Goal: Information Seeking & Learning: Learn about a topic

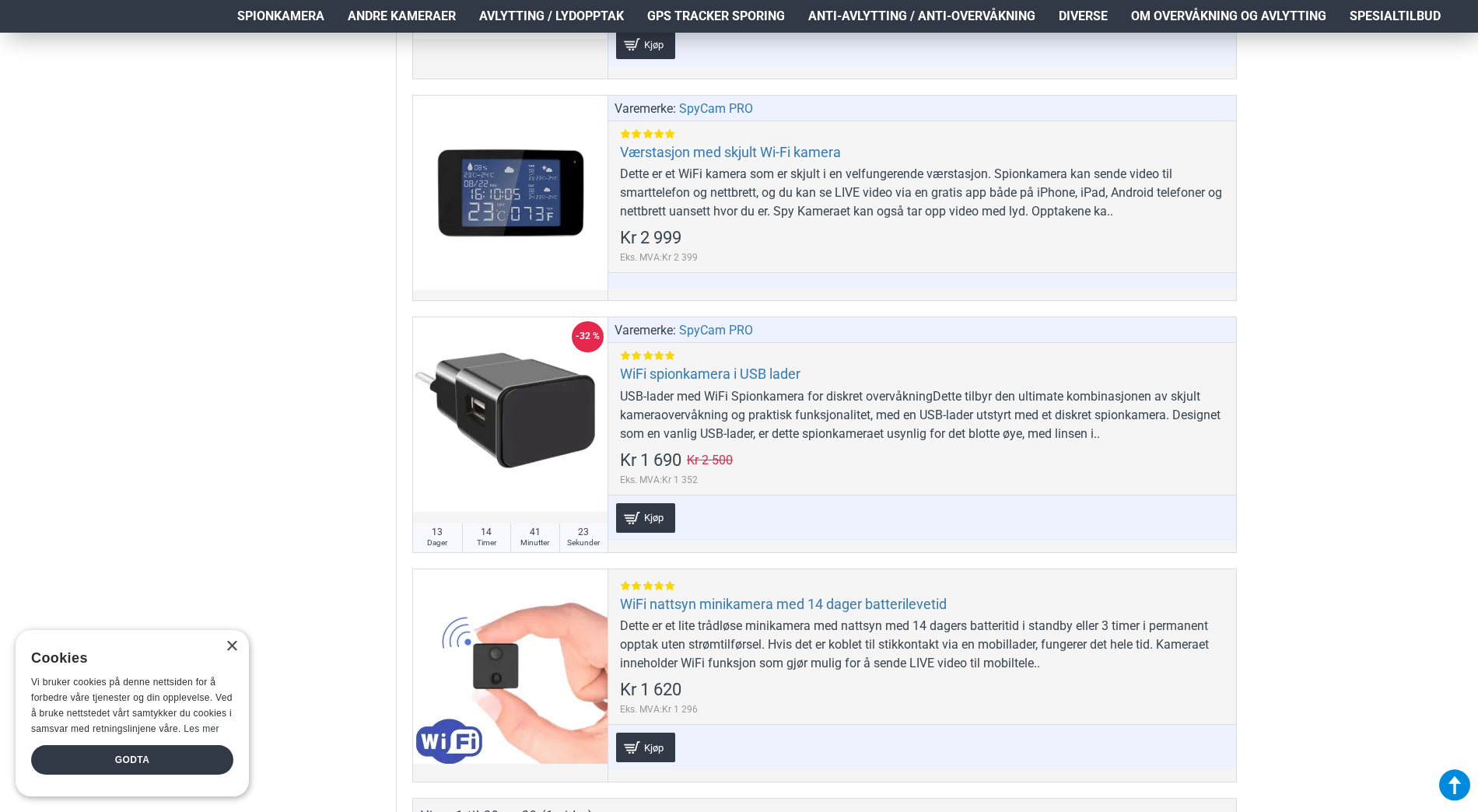
scroll to position [9025, 0]
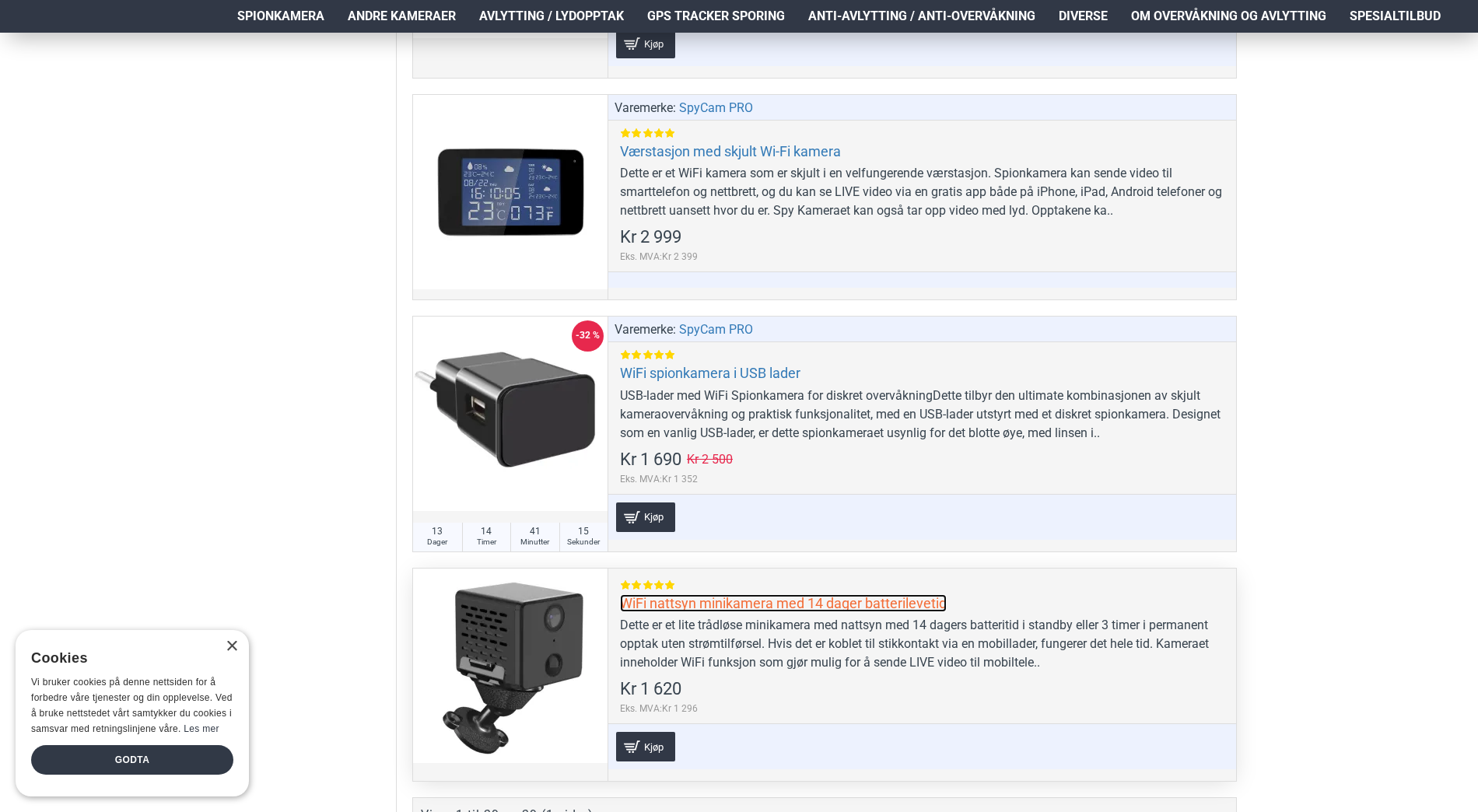
click at [690, 605] on link "WiFi nattsyn minikamera med 14 dager batterilevetid" at bounding box center [783, 603] width 327 height 18
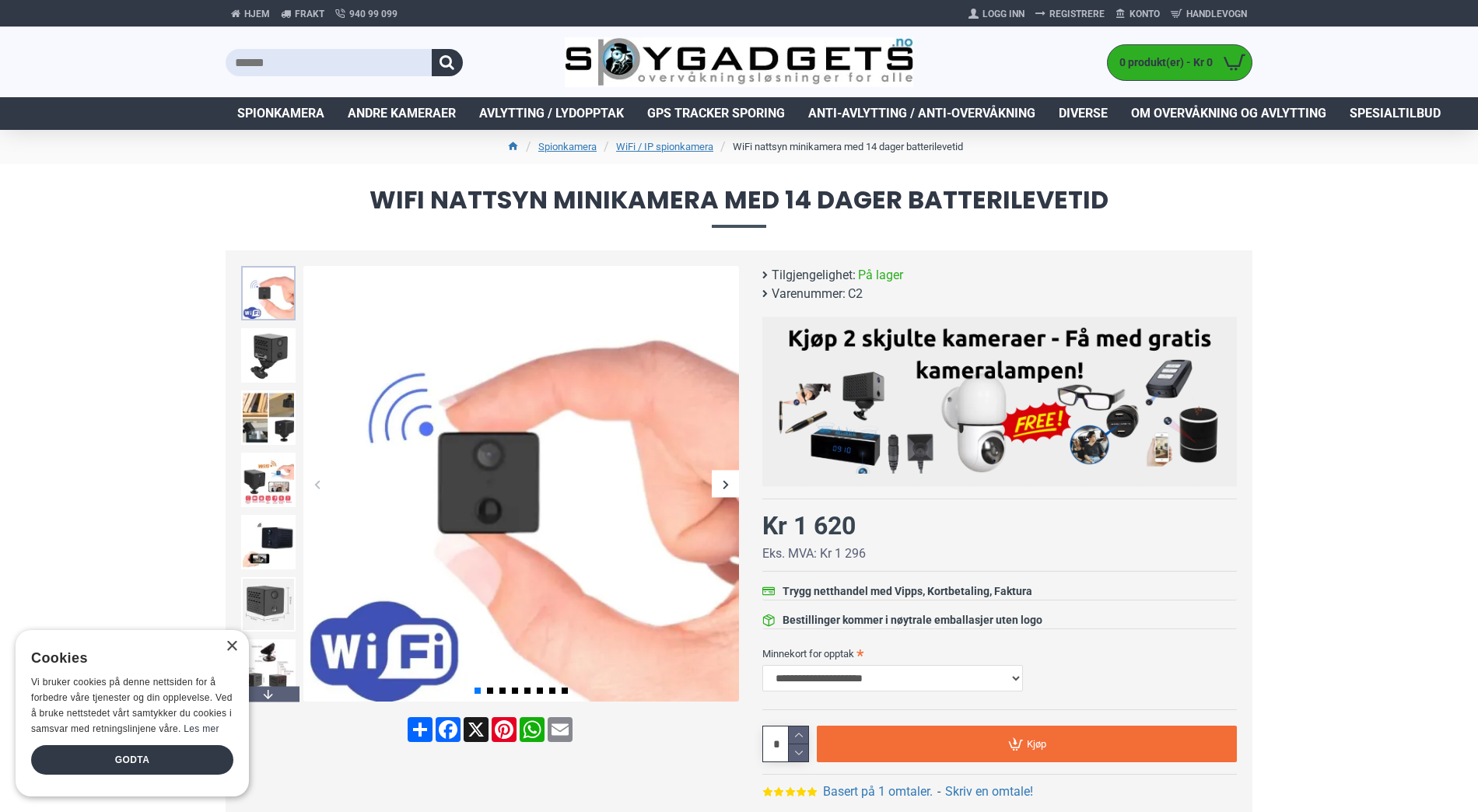
click at [270, 312] on img at bounding box center [268, 293] width 55 height 55
click at [268, 355] on img at bounding box center [268, 356] width 55 height 55
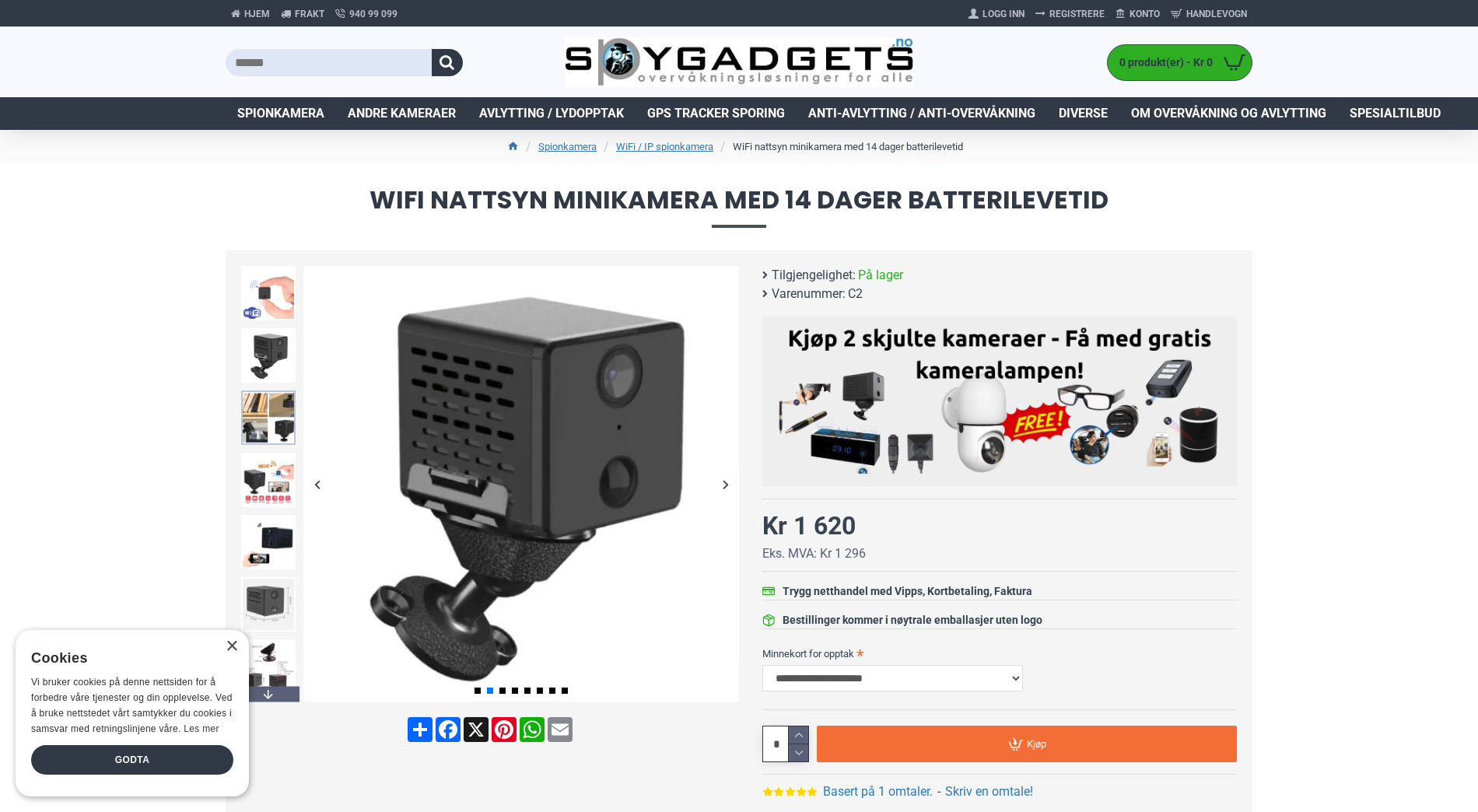
click at [266, 391] on img at bounding box center [268, 418] width 55 height 55
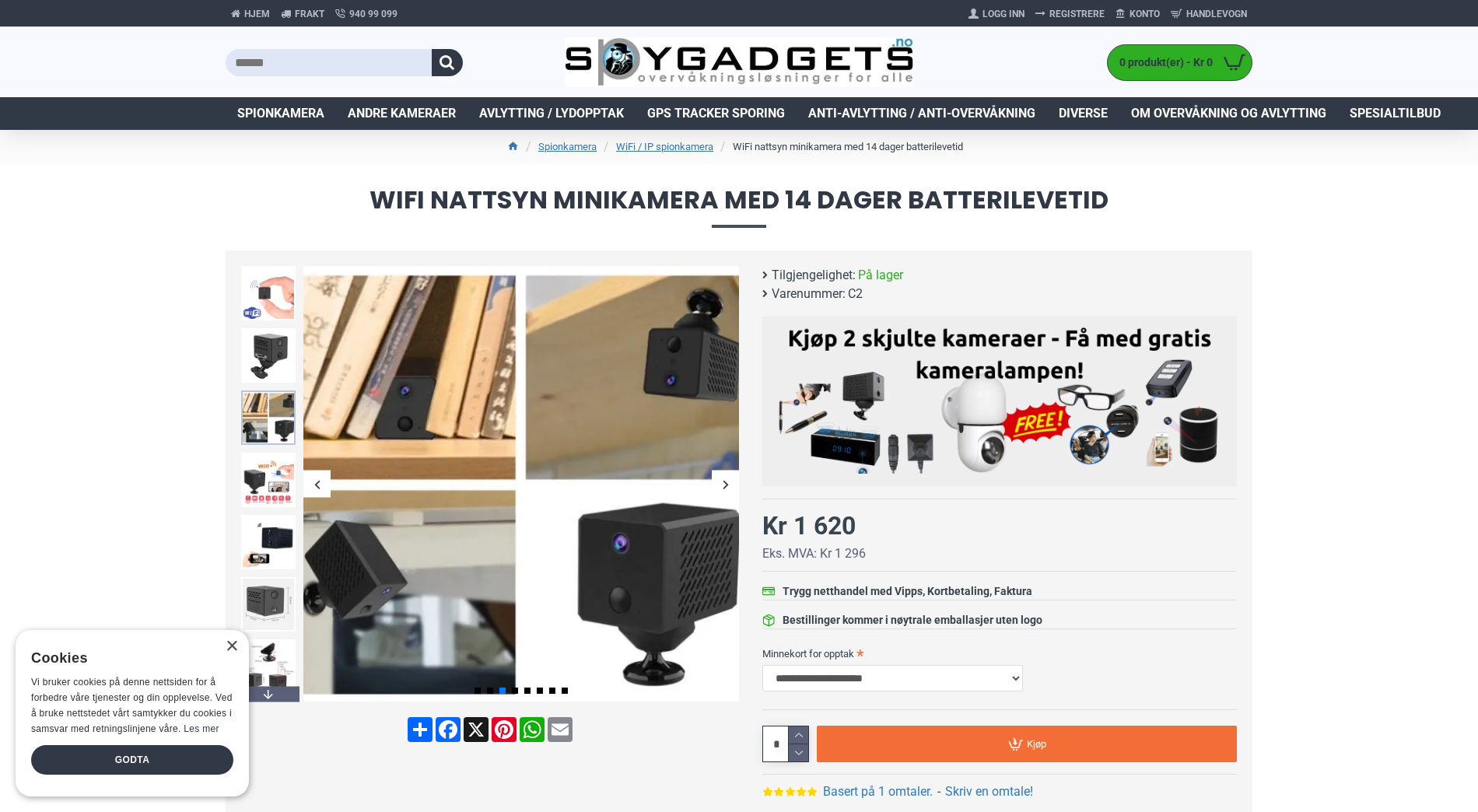
click at [267, 423] on img at bounding box center [268, 418] width 55 height 55
click at [275, 533] on img at bounding box center [268, 543] width 55 height 55
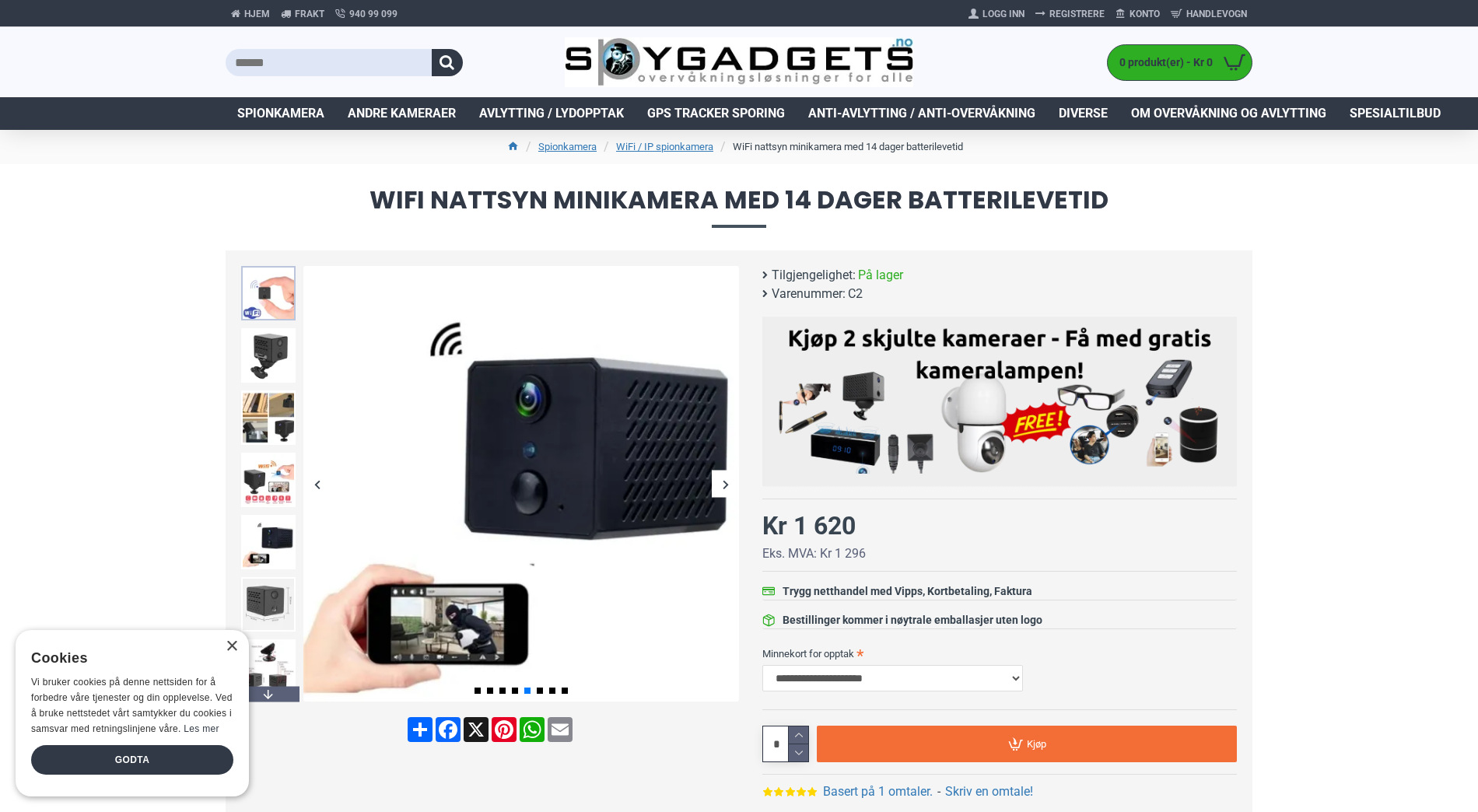
click at [276, 287] on img at bounding box center [268, 293] width 55 height 55
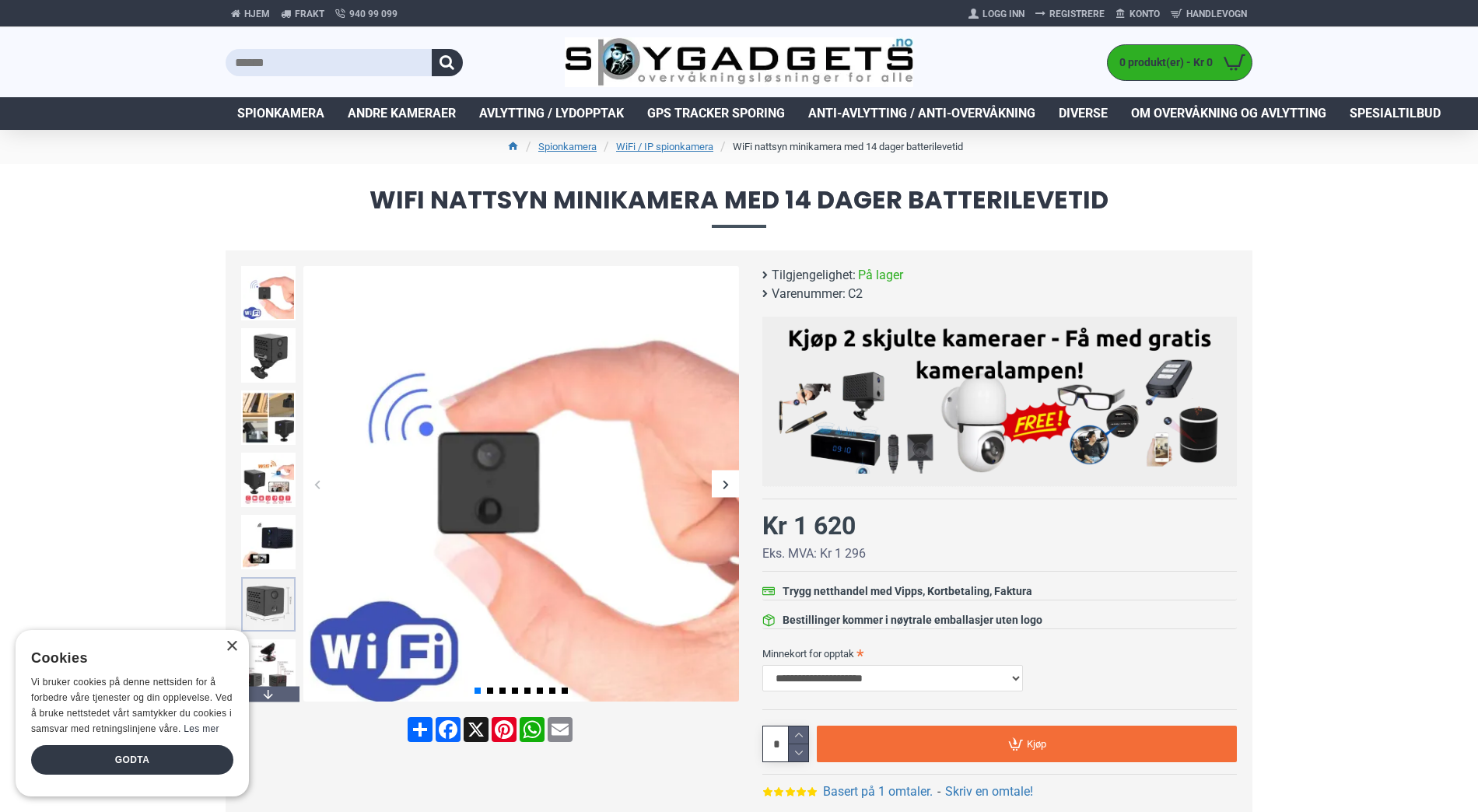
click at [277, 605] on img at bounding box center [268, 605] width 55 height 55
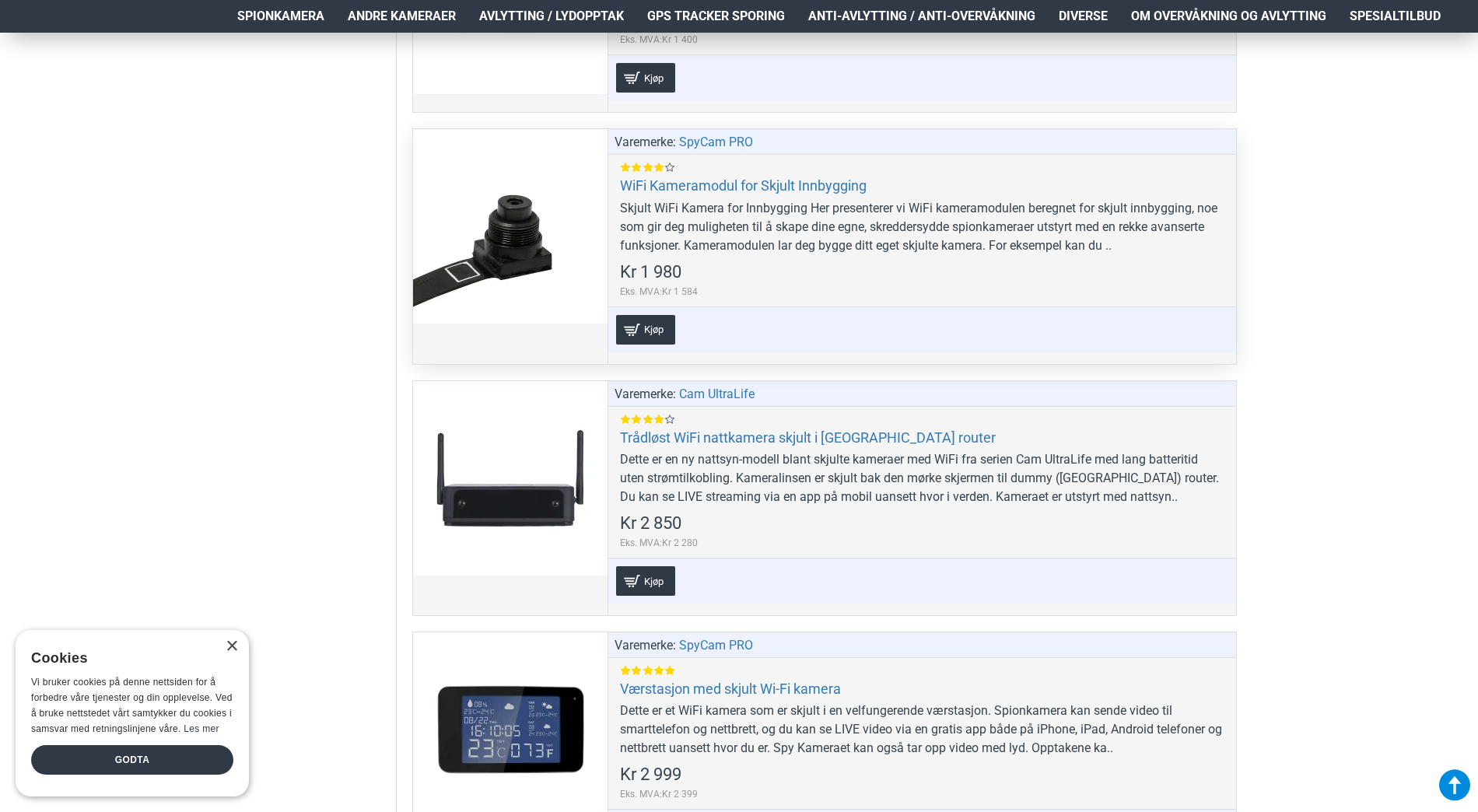
scroll to position [8481, 0]
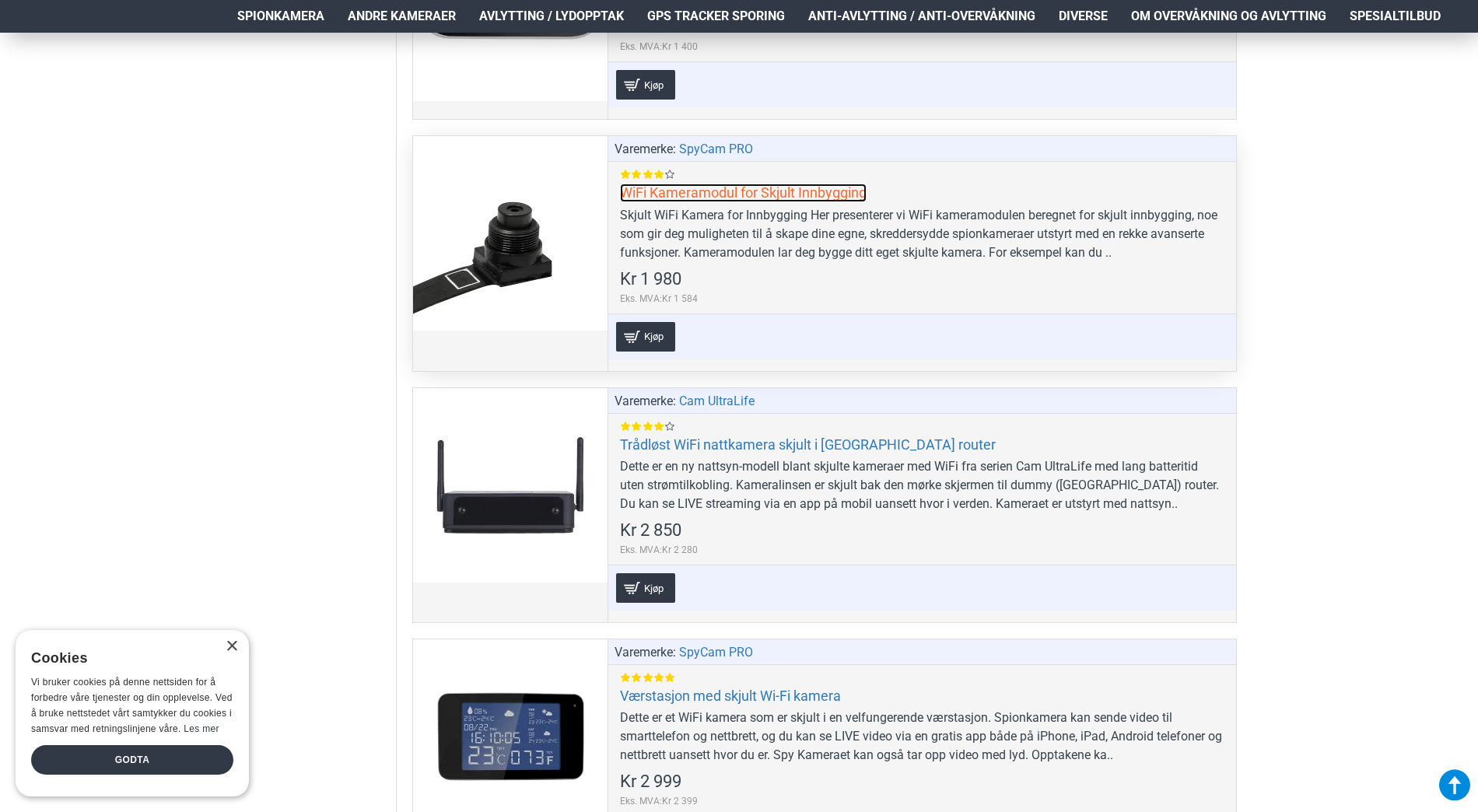
click at [722, 201] on link "WiFi Kameramodul for Skjult Innbygging" at bounding box center [743, 192] width 247 height 18
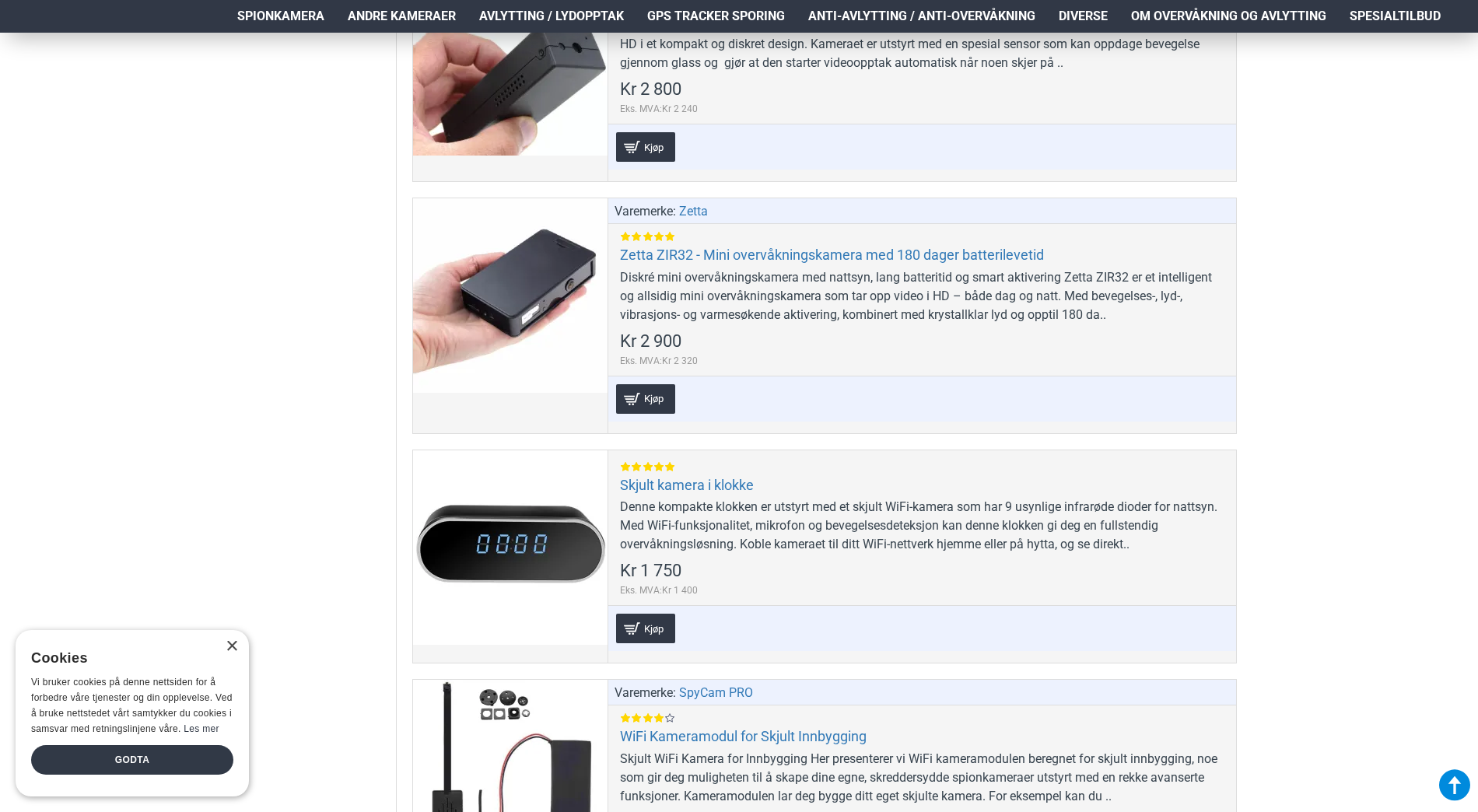
scroll to position [7936, 0]
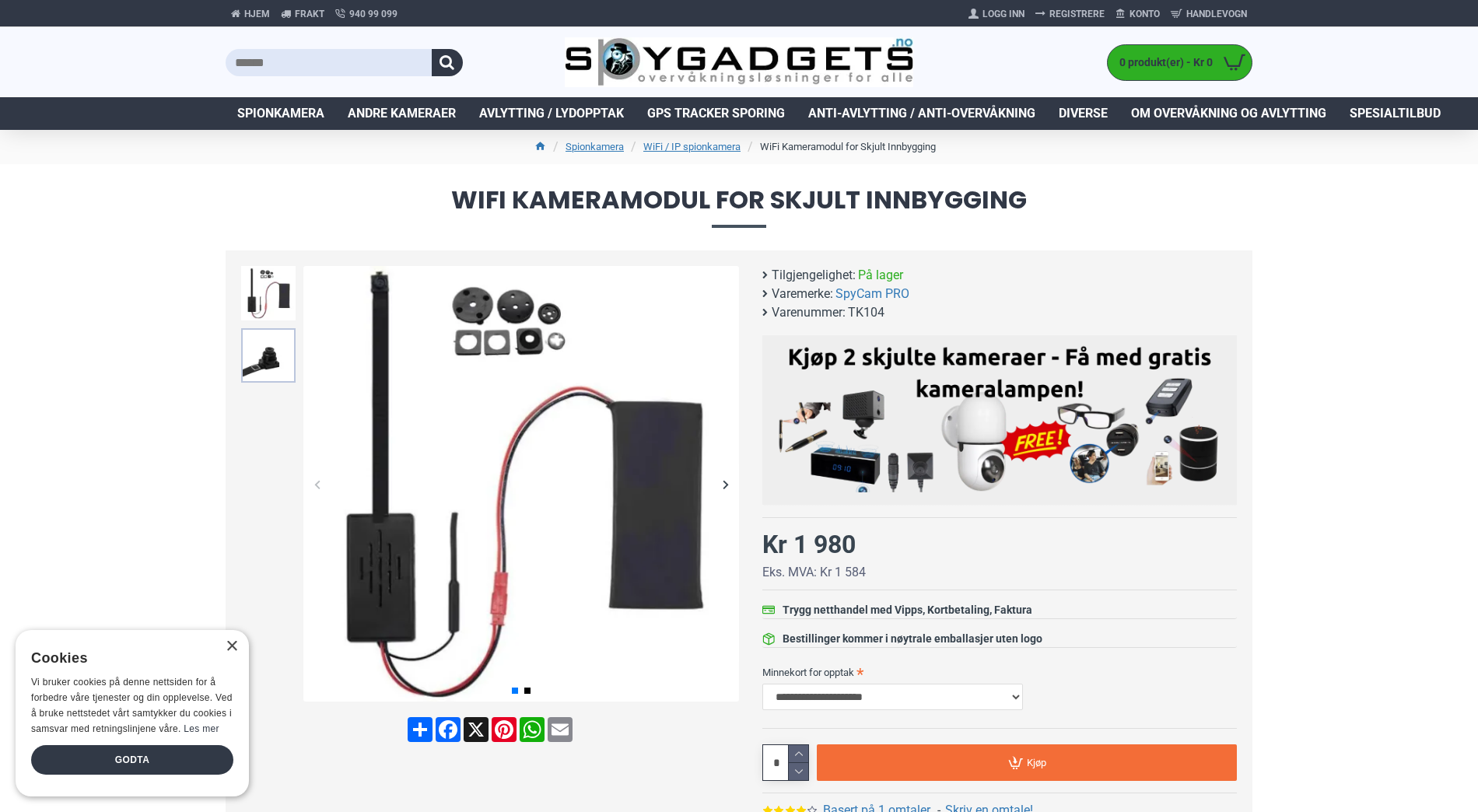
click at [275, 364] on img at bounding box center [268, 356] width 55 height 55
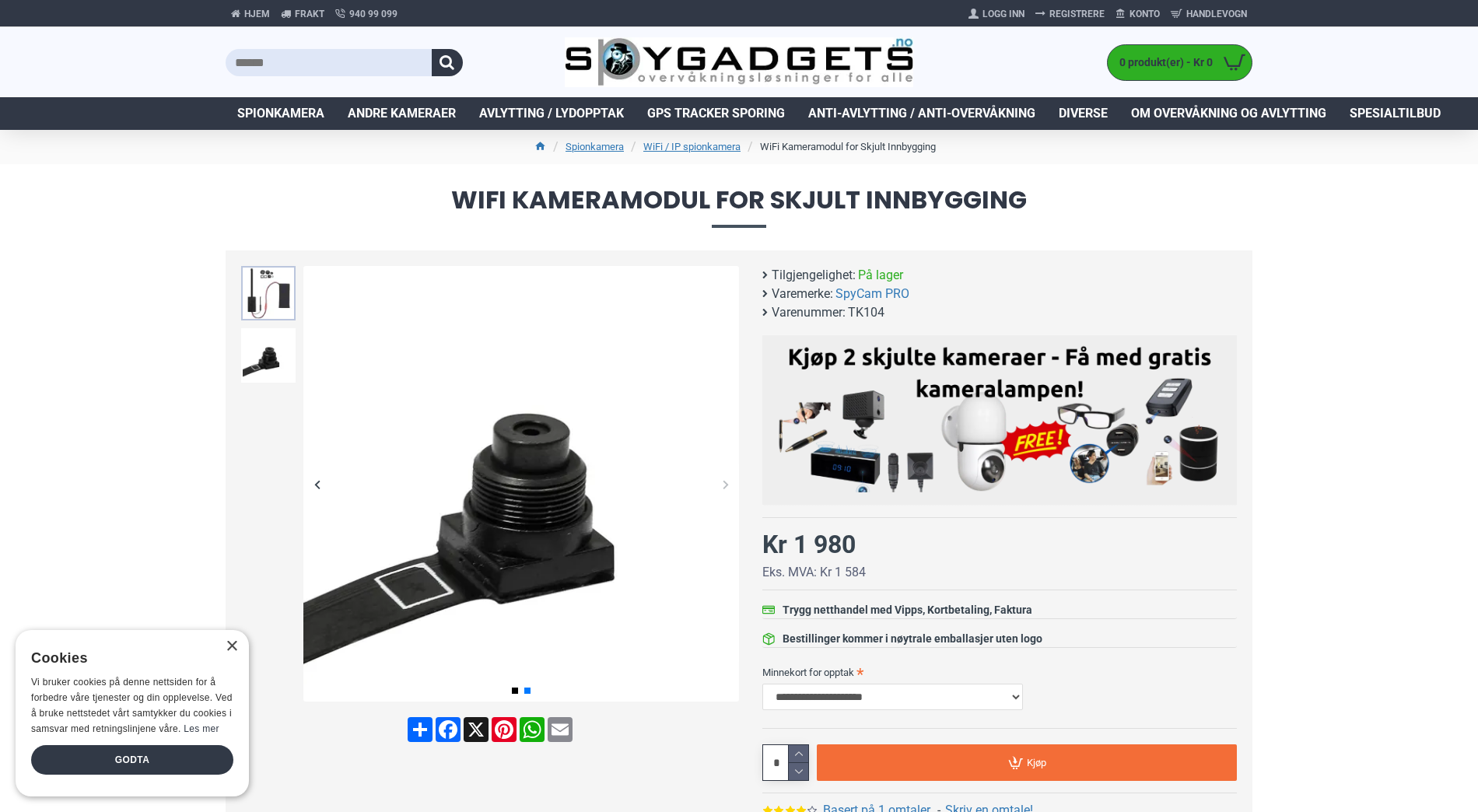
click at [275, 298] on img at bounding box center [268, 293] width 55 height 55
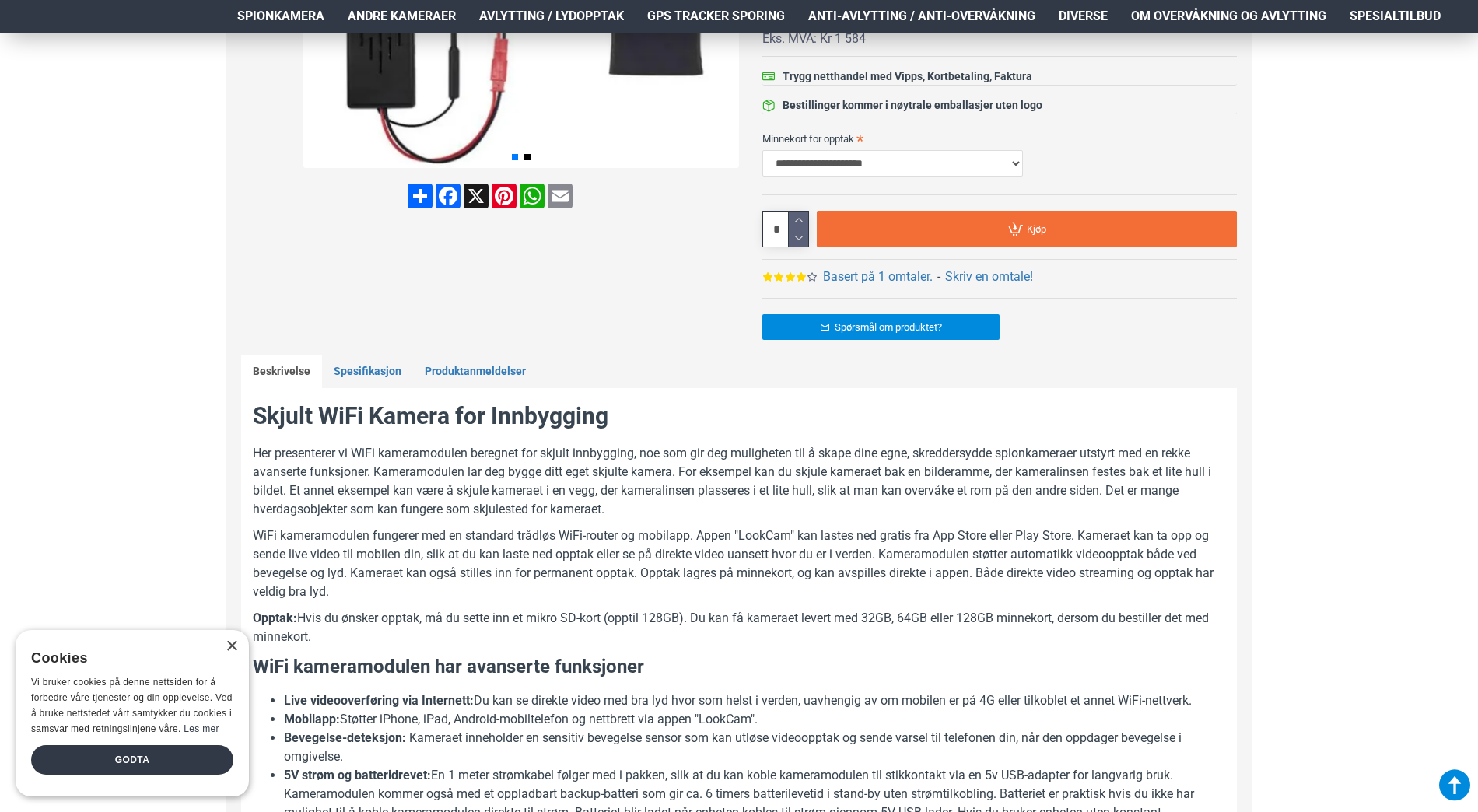
scroll to position [778, 0]
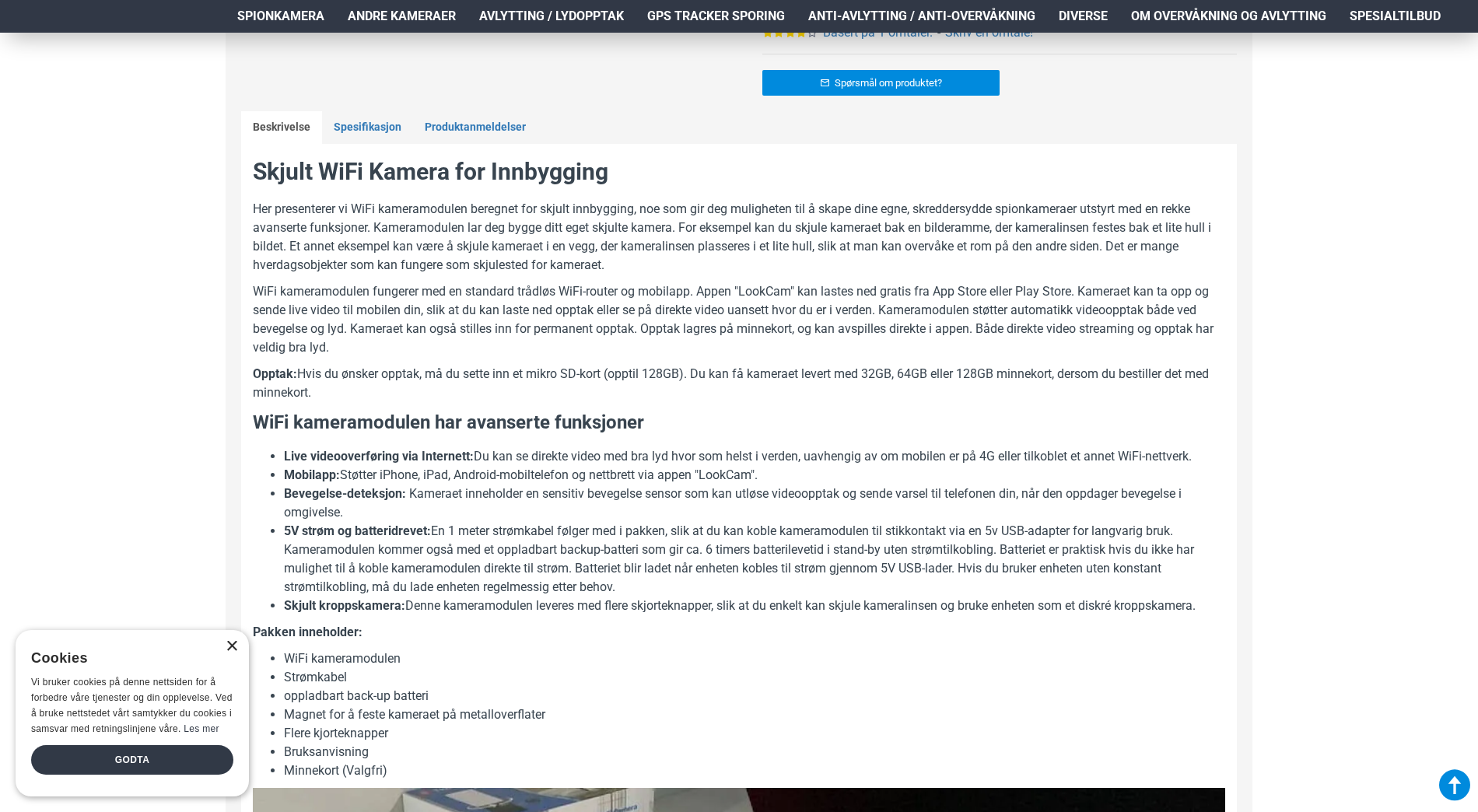
click at [230, 645] on div "×" at bounding box center [232, 647] width 11 height 11
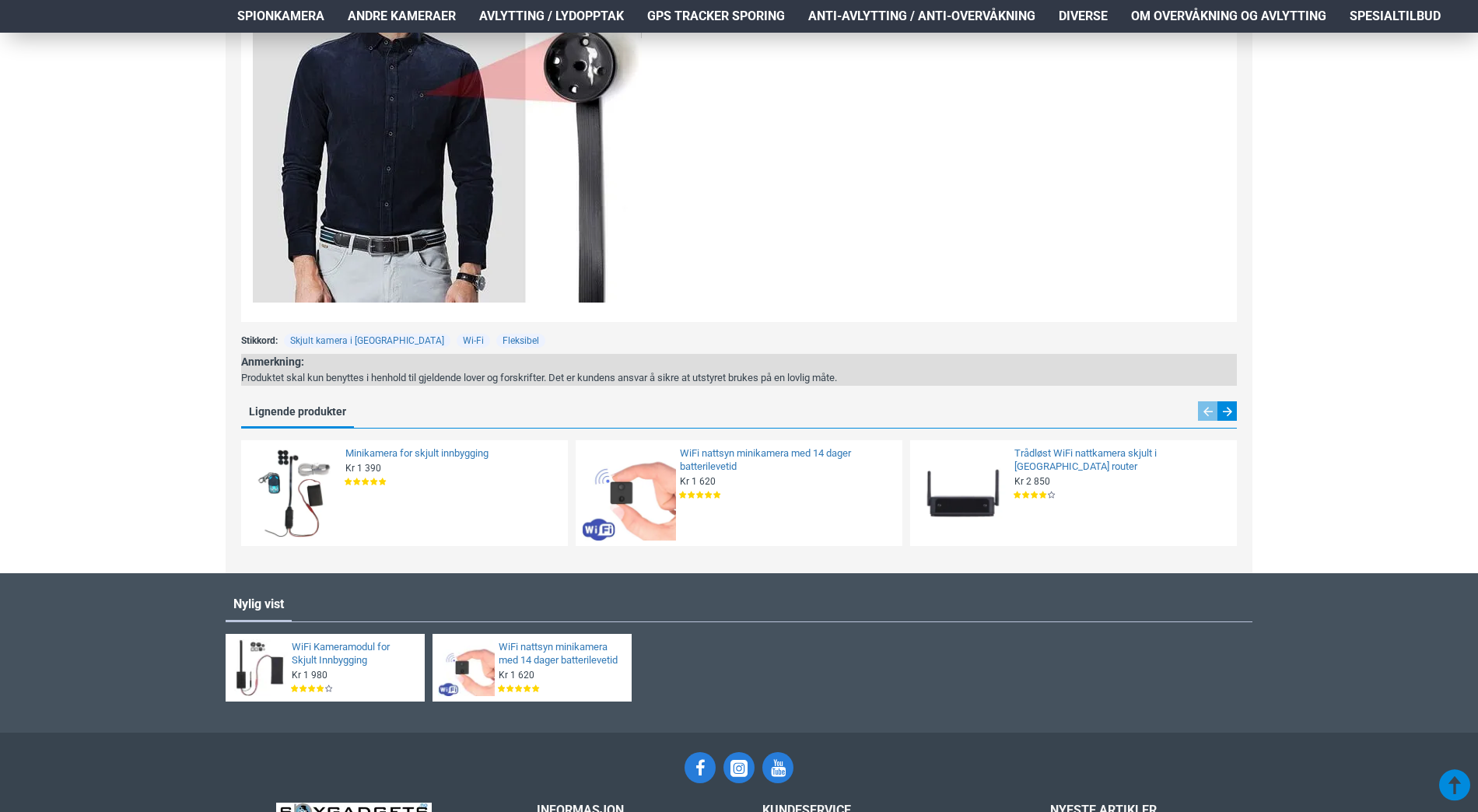
scroll to position [2256, 0]
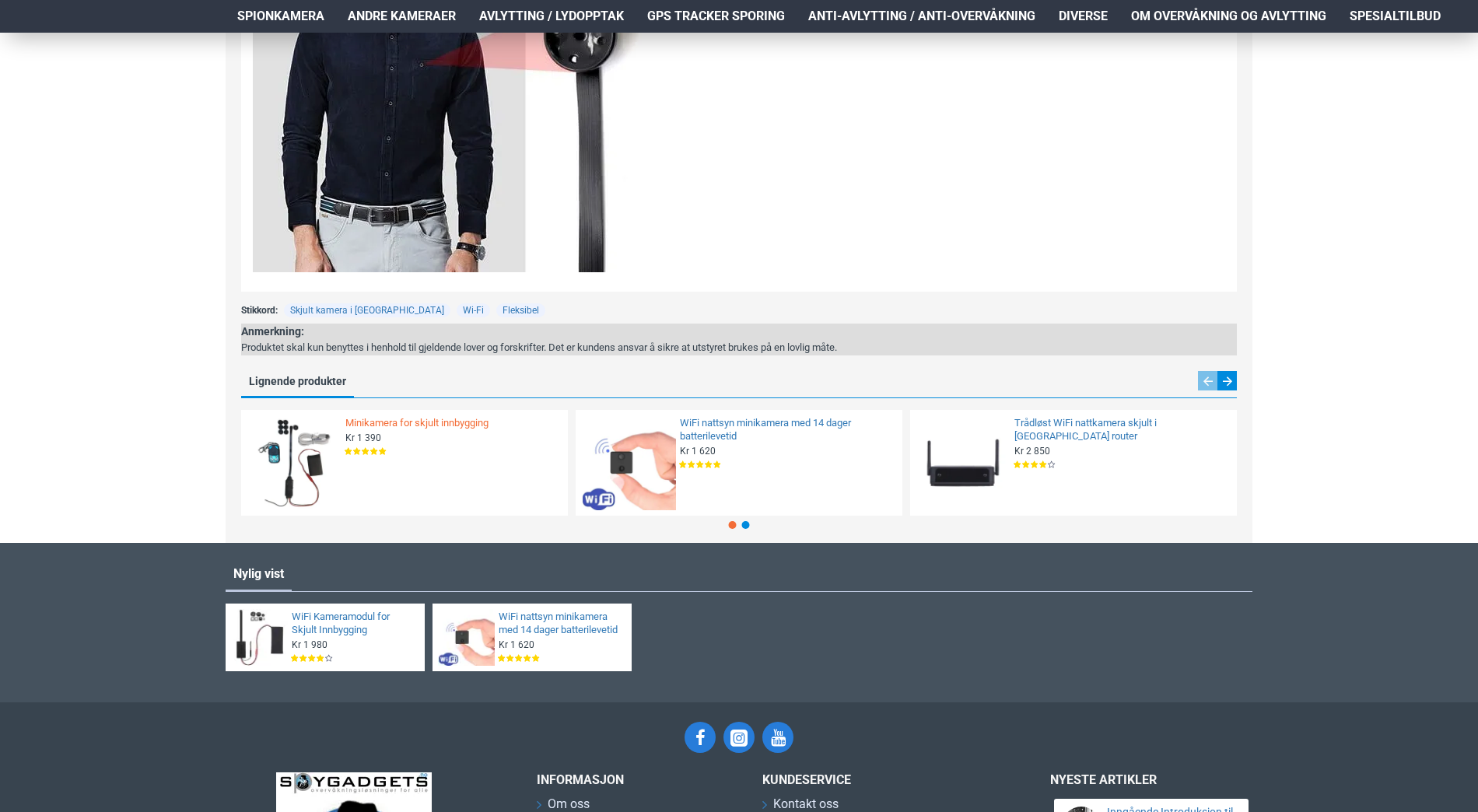
click at [378, 422] on link "Minikamera for skjult innbygging" at bounding box center [452, 424] width 213 height 13
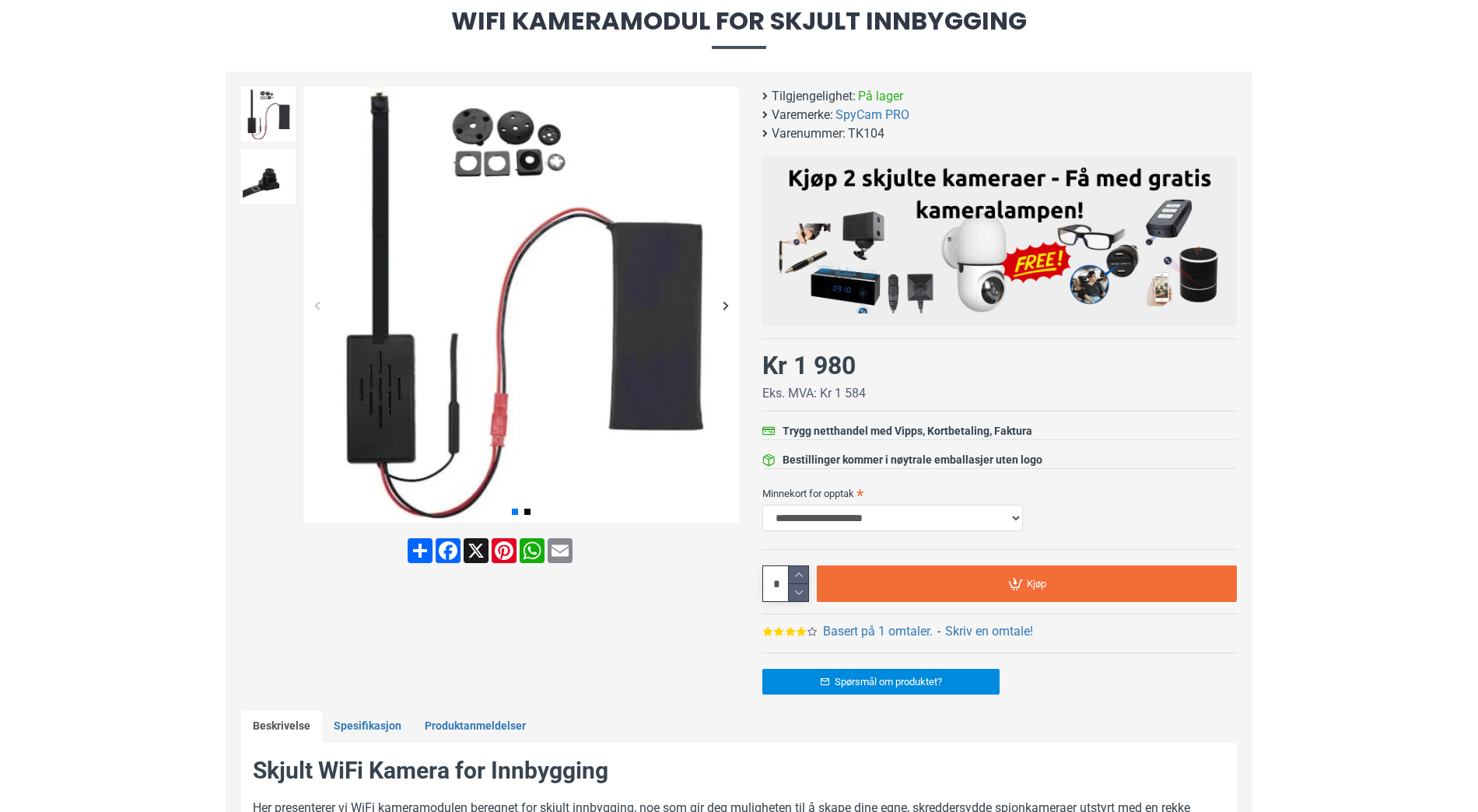
scroll to position [155, 0]
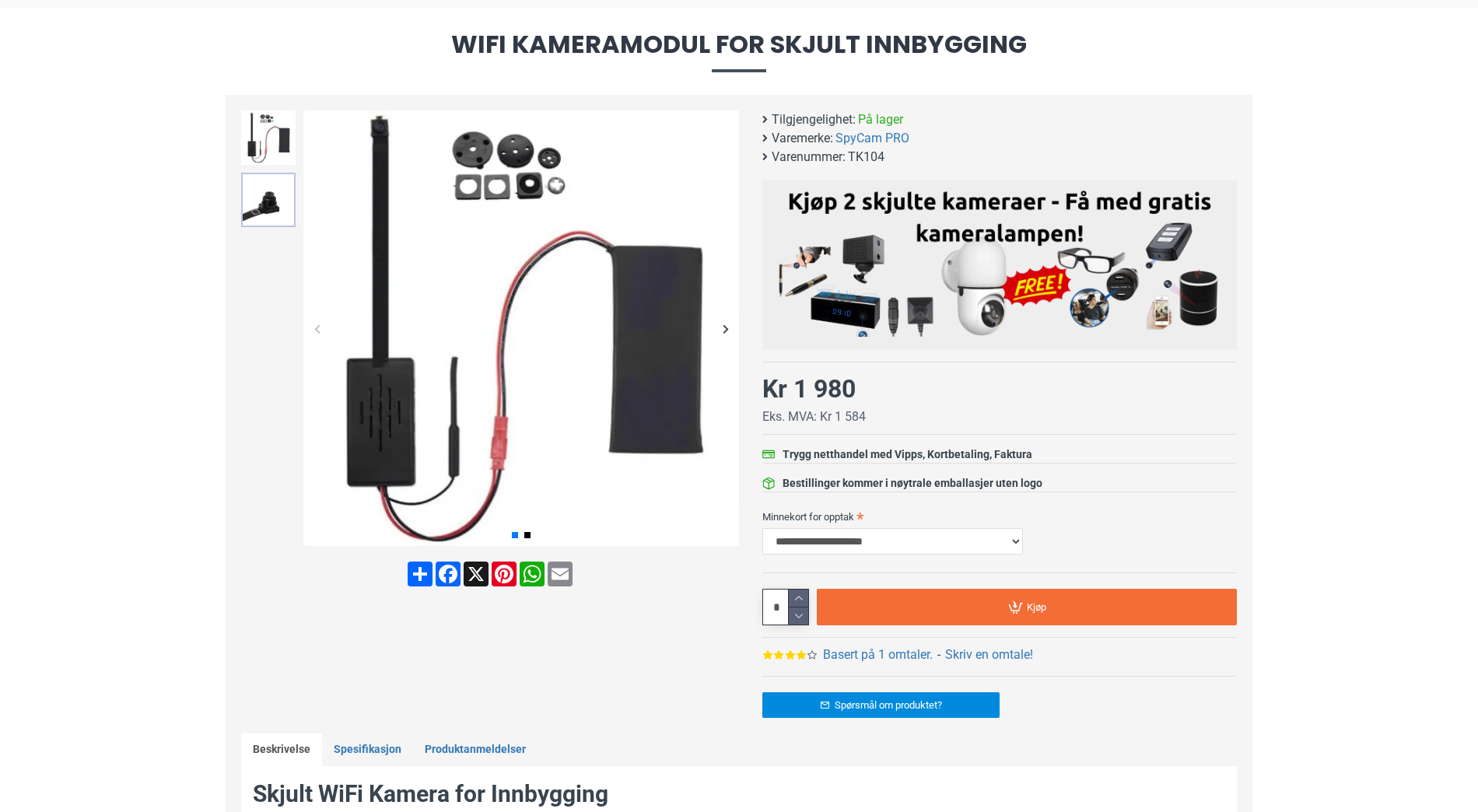
click at [252, 203] on img at bounding box center [268, 200] width 55 height 55
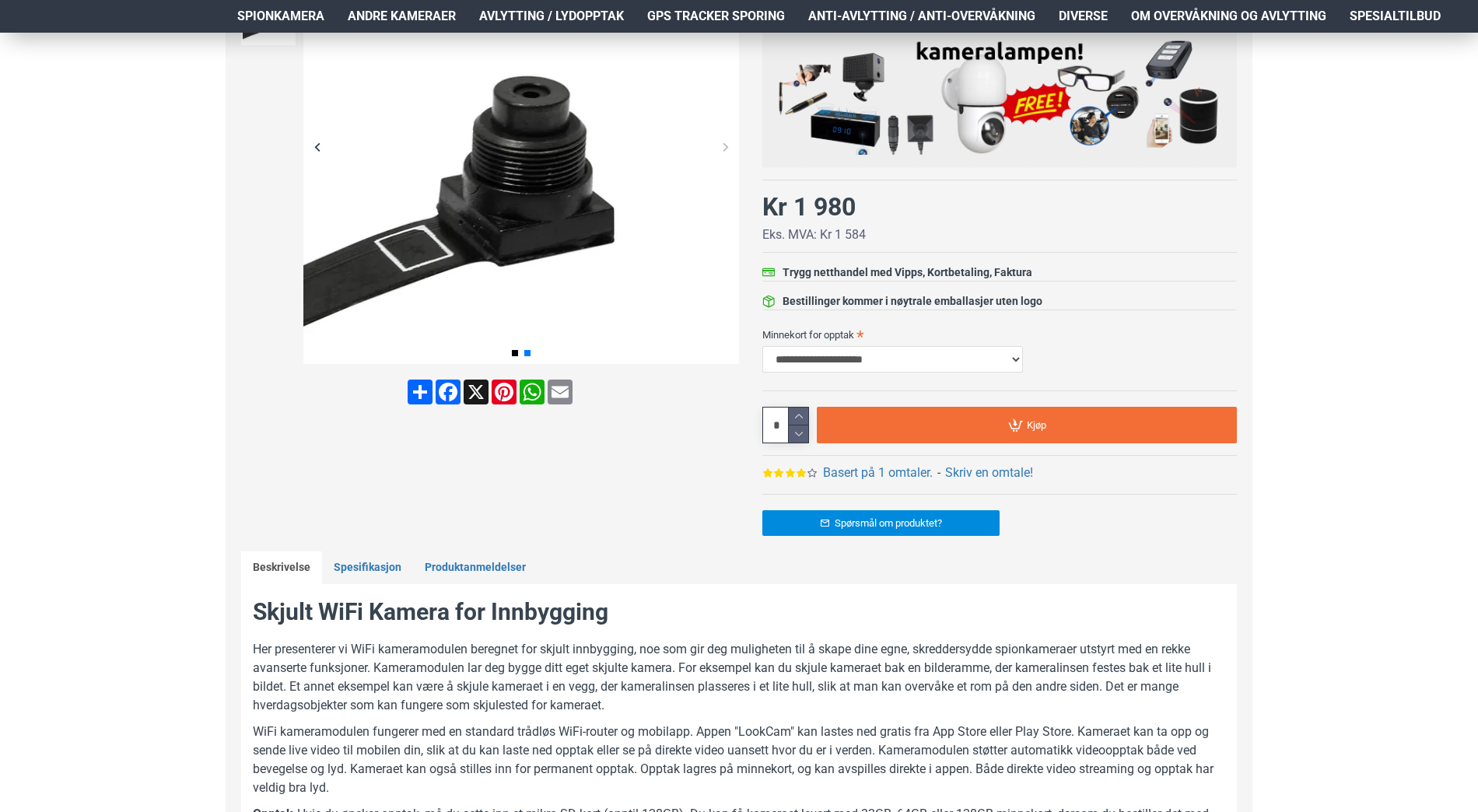
scroll to position [311, 0]
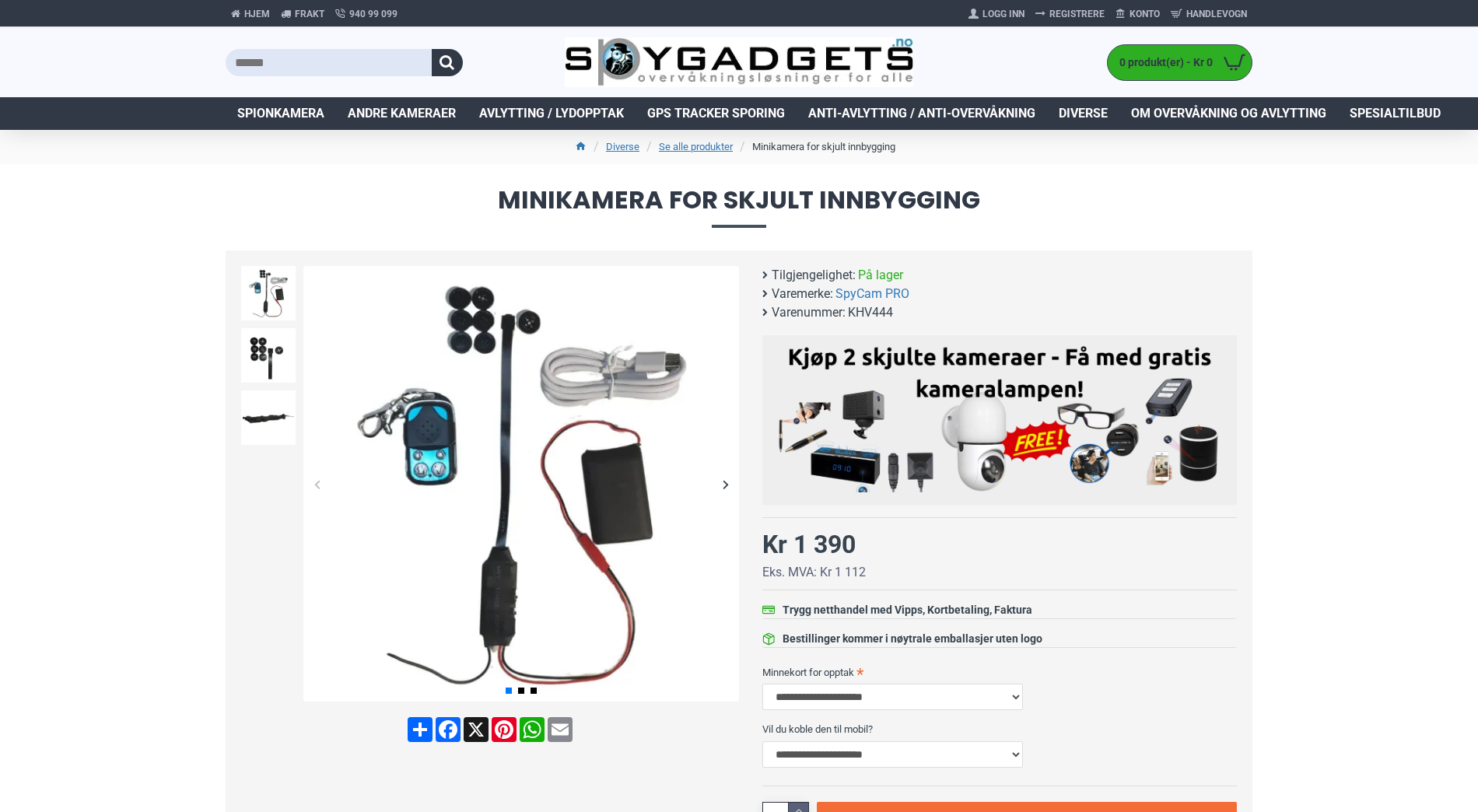
click at [728, 479] on div "Next slide" at bounding box center [725, 484] width 27 height 27
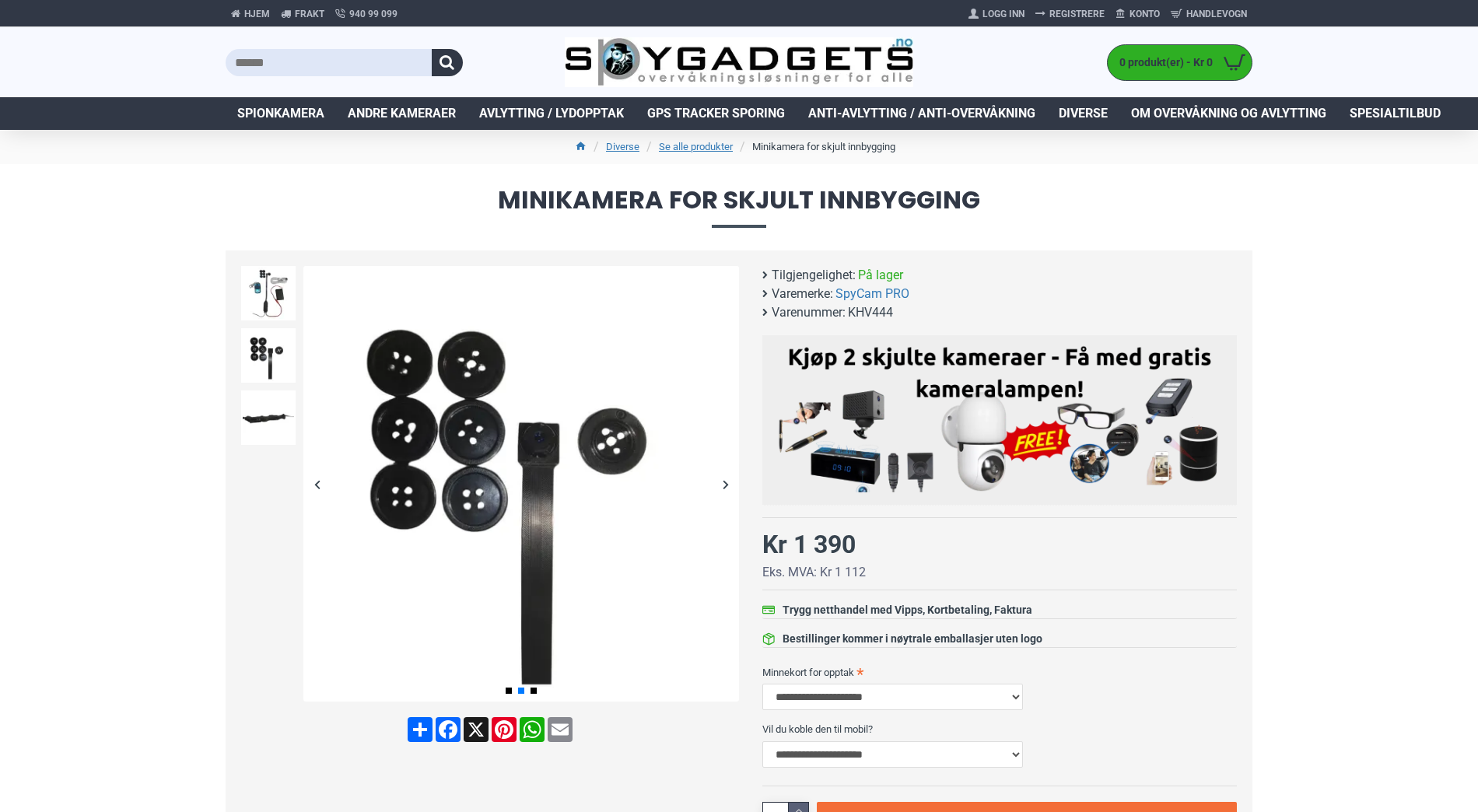
click at [728, 479] on div "Next slide" at bounding box center [725, 484] width 27 height 27
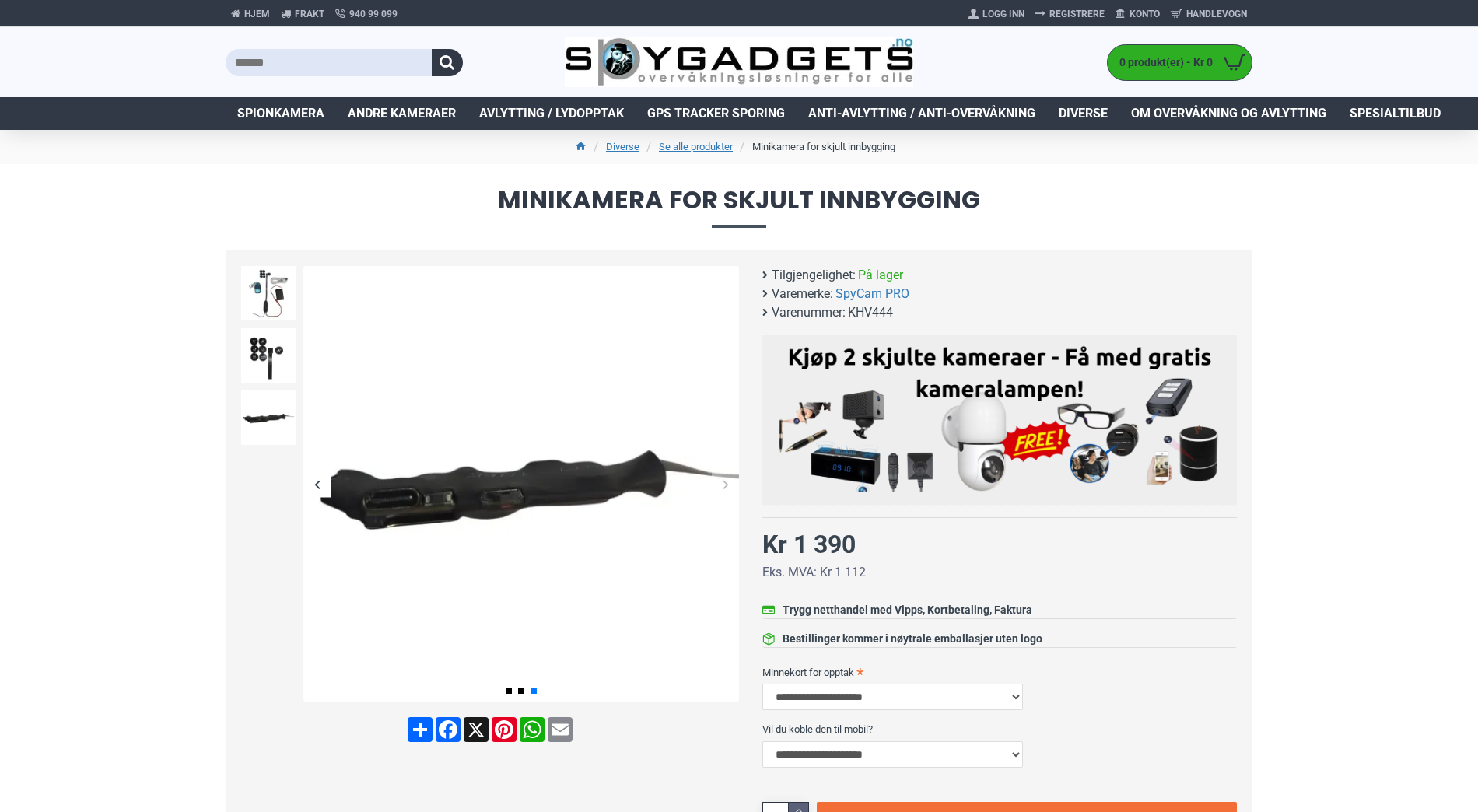
click at [728, 479] on div "Next slide" at bounding box center [725, 484] width 27 height 27
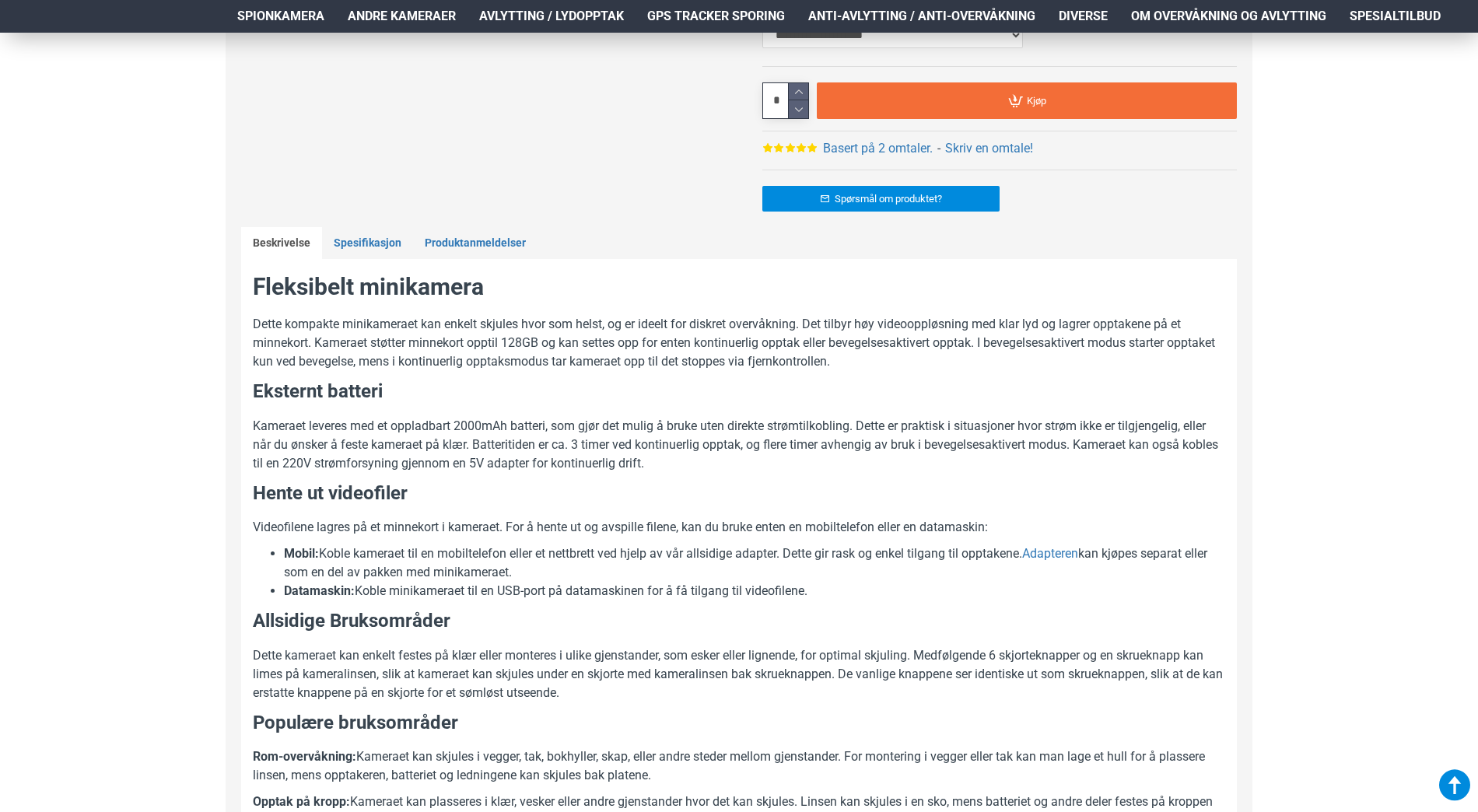
scroll to position [544, 0]
